Goal: Task Accomplishment & Management: Manage account settings

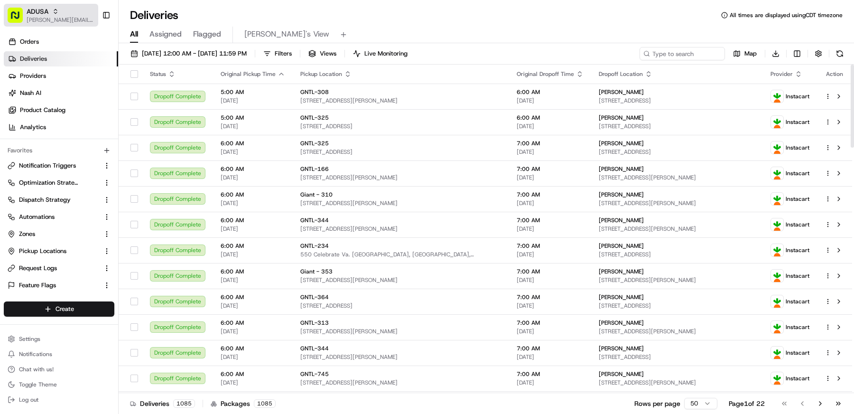
click at [50, 13] on div "ADUSA" at bounding box center [61, 11] width 68 height 9
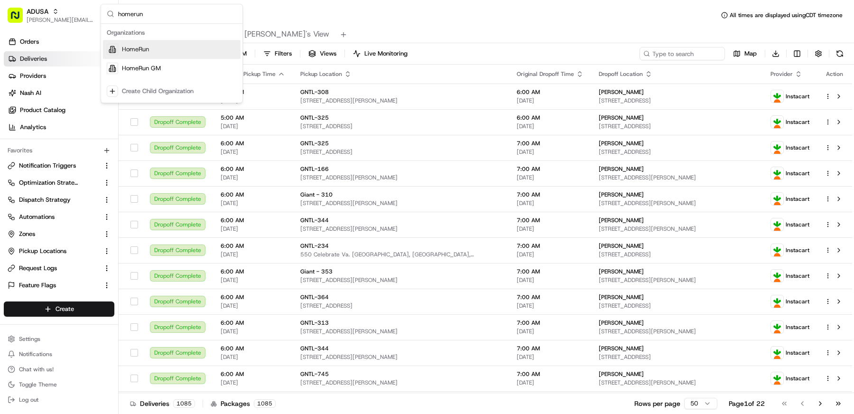
type input "homerun"
click at [164, 54] on div "HomeRun" at bounding box center [172, 49] width 138 height 19
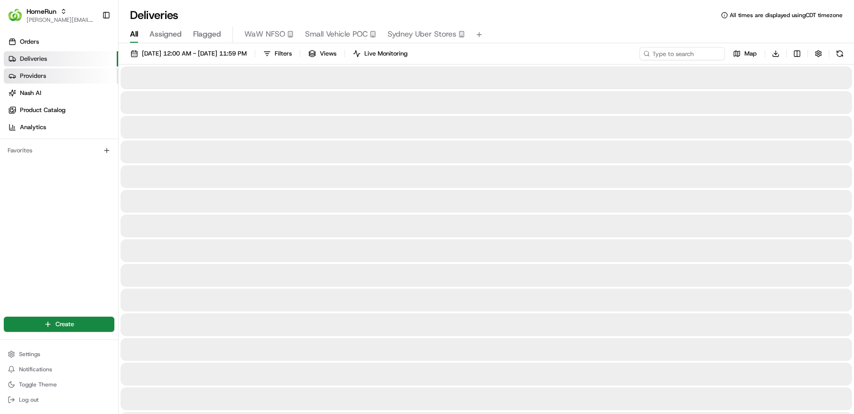
click at [66, 79] on link "Providers" at bounding box center [61, 75] width 114 height 15
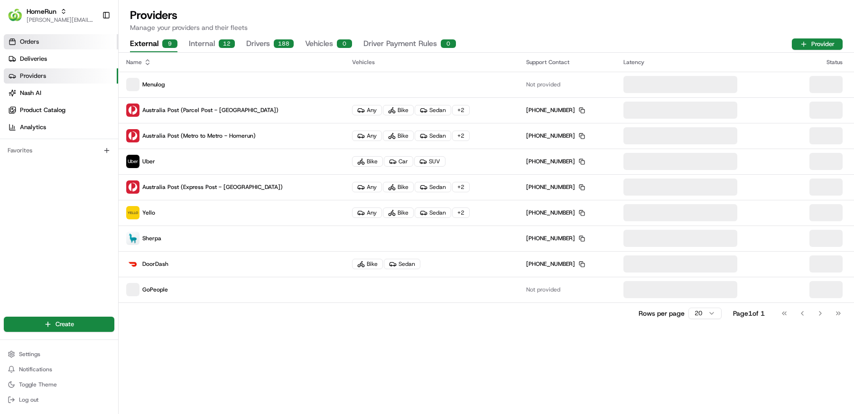
click at [38, 44] on span "Orders" at bounding box center [29, 41] width 19 height 9
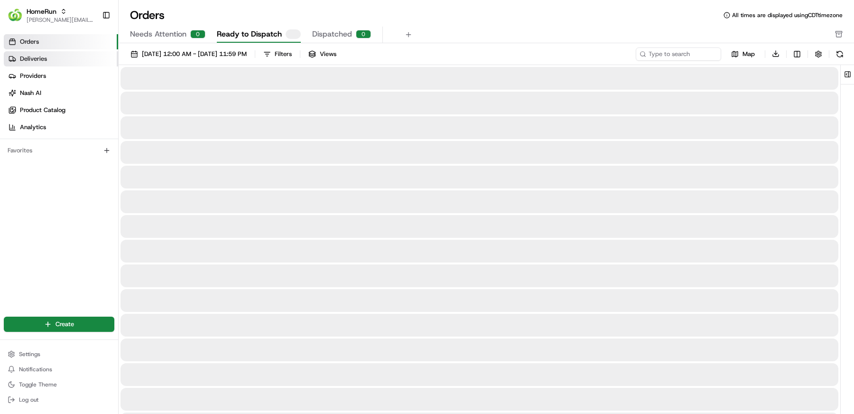
click at [38, 57] on span "Deliveries" at bounding box center [33, 59] width 27 height 9
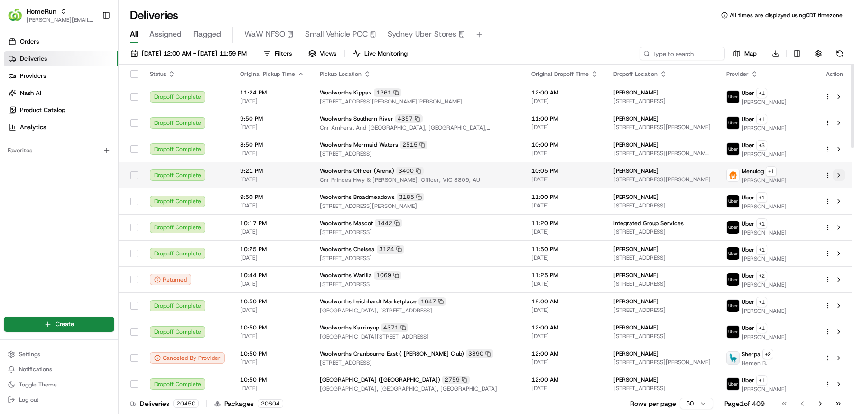
click at [842, 172] on button at bounding box center [838, 174] width 11 height 11
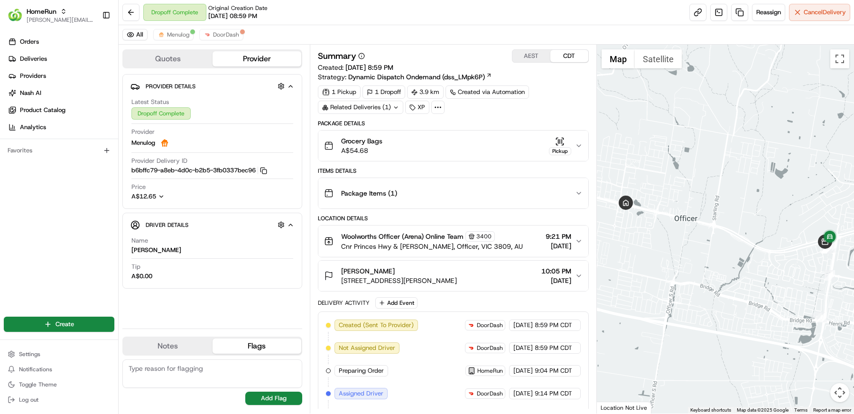
click at [494, 147] on div "Grocery Bags A$54.68 Pickup" at bounding box center [449, 145] width 251 height 19
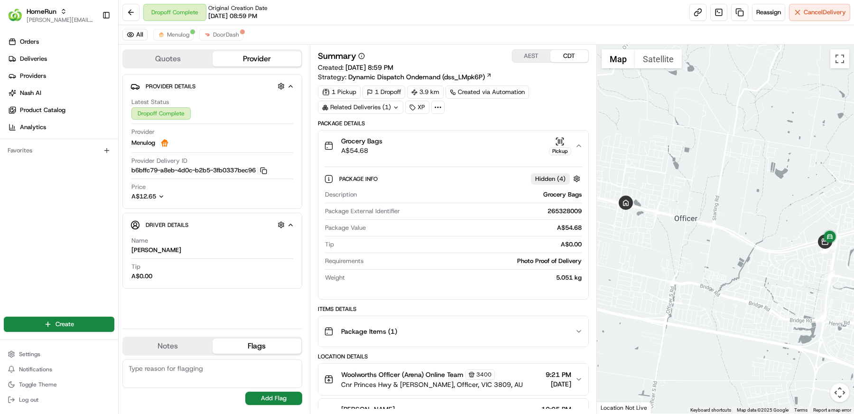
click at [494, 147] on div "Grocery Bags A$54.68 Pickup" at bounding box center [449, 145] width 251 height 19
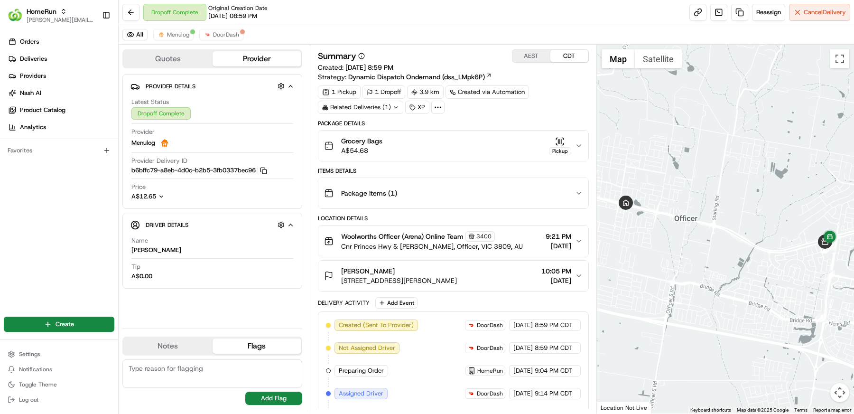
click at [477, 144] on div "Grocery Bags A$54.68 Pickup" at bounding box center [449, 145] width 251 height 19
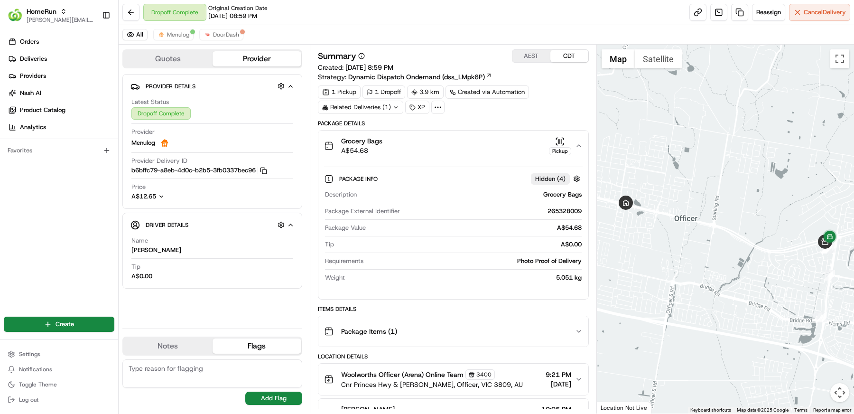
click at [477, 144] on div "Grocery Bags A$54.68 Pickup" at bounding box center [449, 145] width 251 height 19
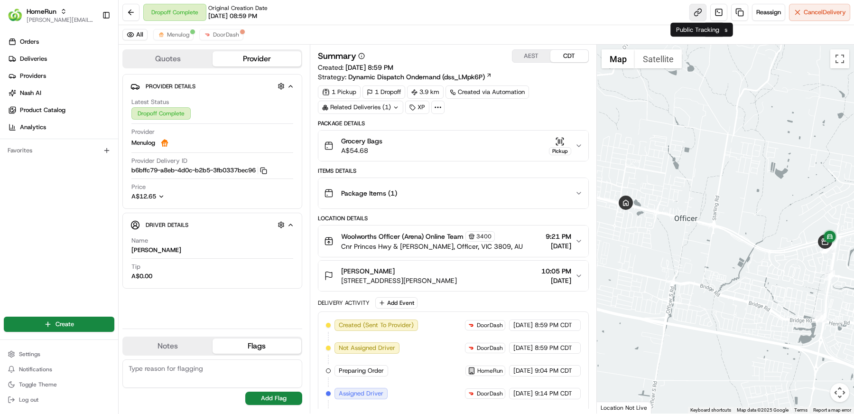
click at [695, 17] on link at bounding box center [698, 12] width 17 height 17
click at [39, 347] on button "Settings" at bounding box center [59, 353] width 111 height 13
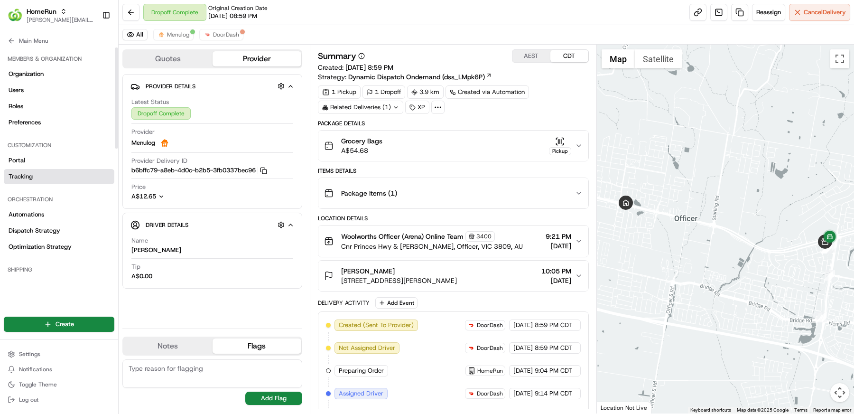
click at [39, 178] on link "Tracking" at bounding box center [59, 176] width 111 height 15
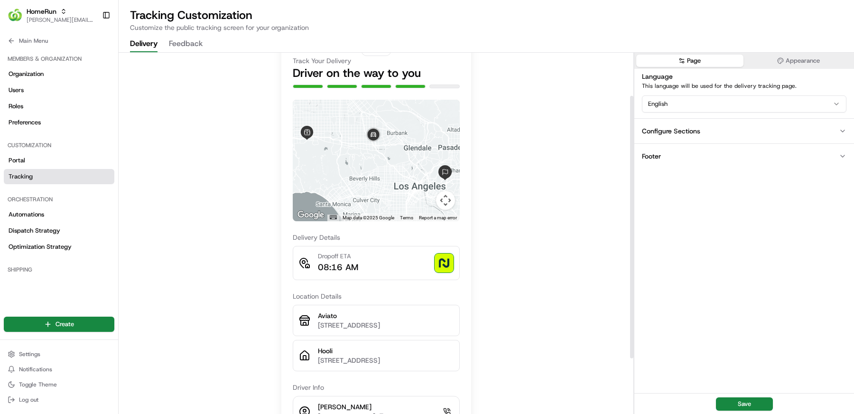
scroll to position [61, 0]
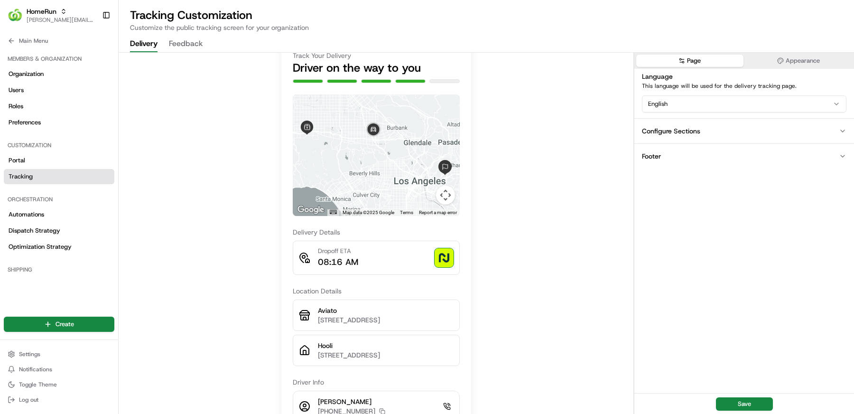
click at [694, 129] on div "Configure Sections" at bounding box center [671, 130] width 58 height 9
